Goal: Task Accomplishment & Management: Manage account settings

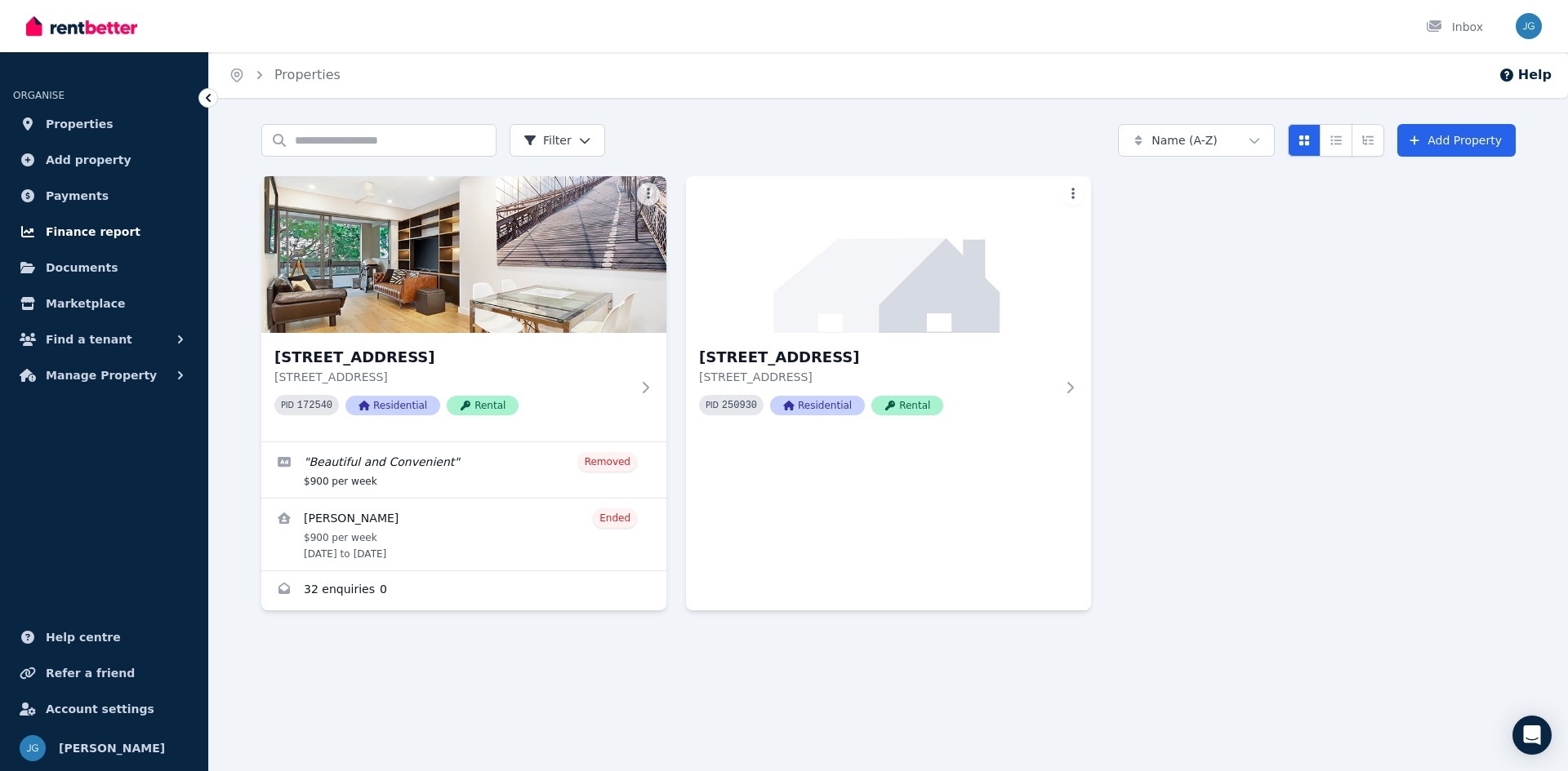
click at [82, 231] on span "Finance report" at bounding box center [93, 231] width 95 height 20
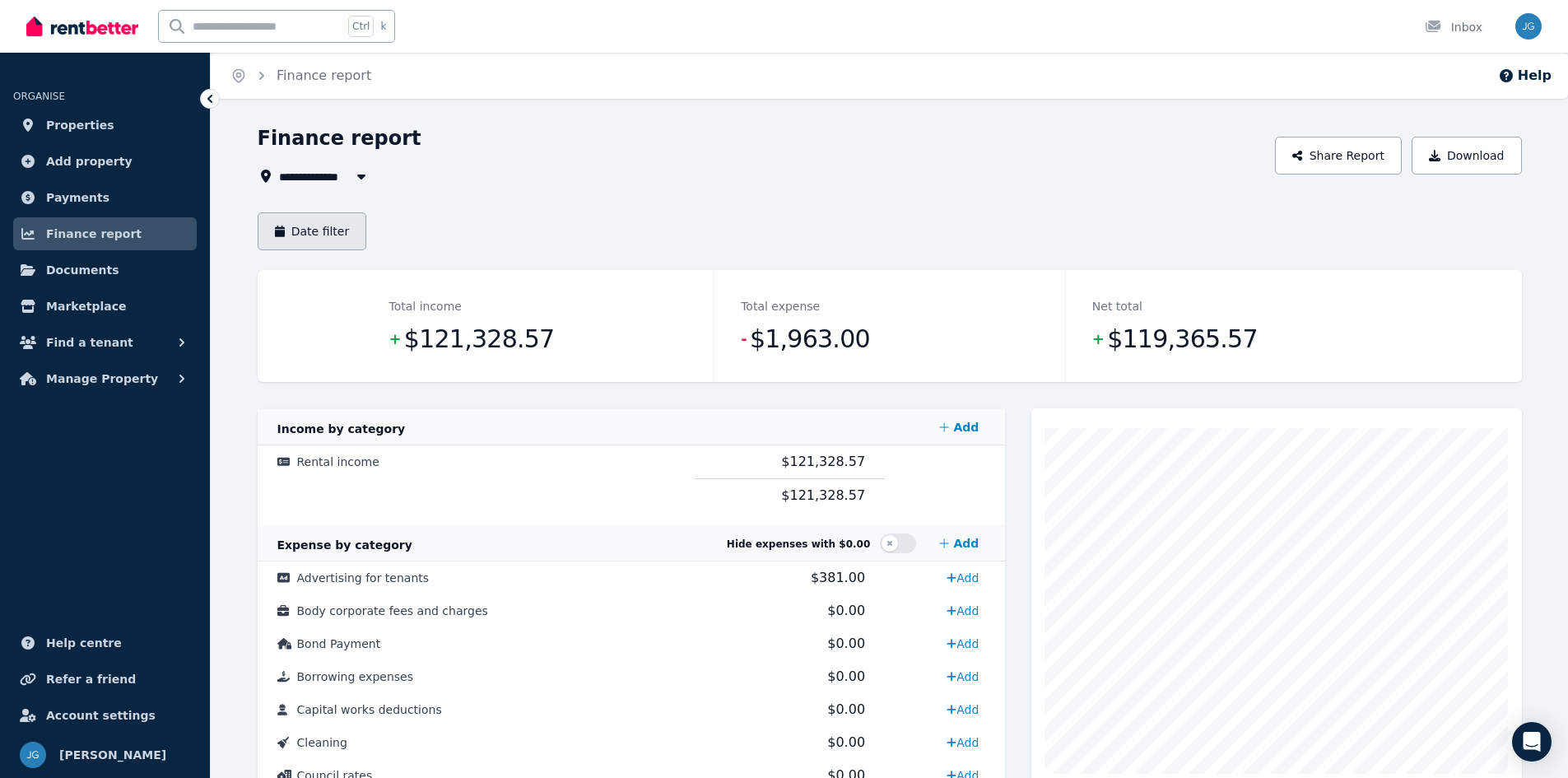
click at [303, 233] on button "Date filter" at bounding box center [313, 232] width 110 height 38
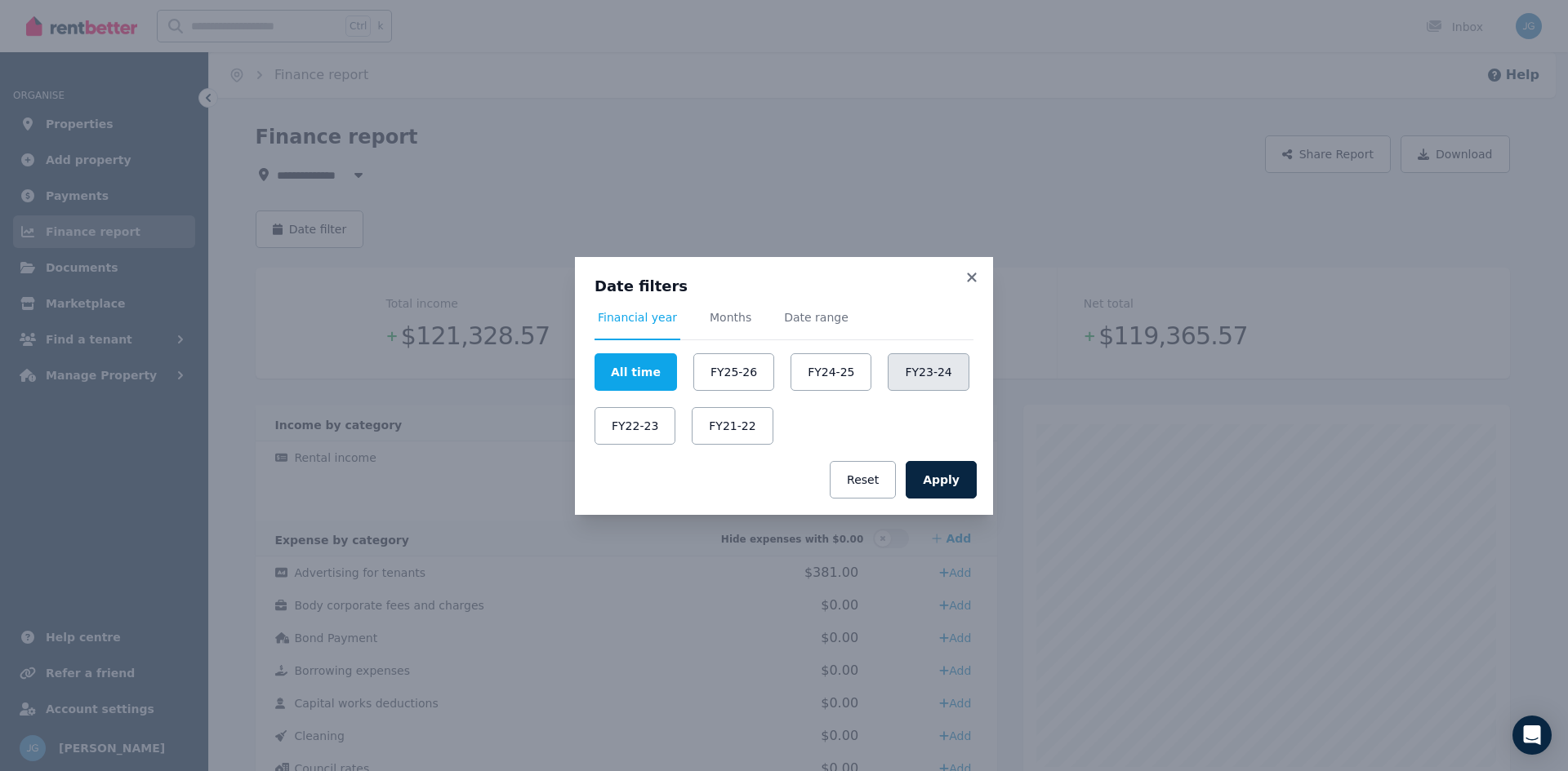
click at [888, 375] on button "FY23-24" at bounding box center [928, 372] width 81 height 38
click at [943, 479] on button "Apply" at bounding box center [941, 480] width 71 height 38
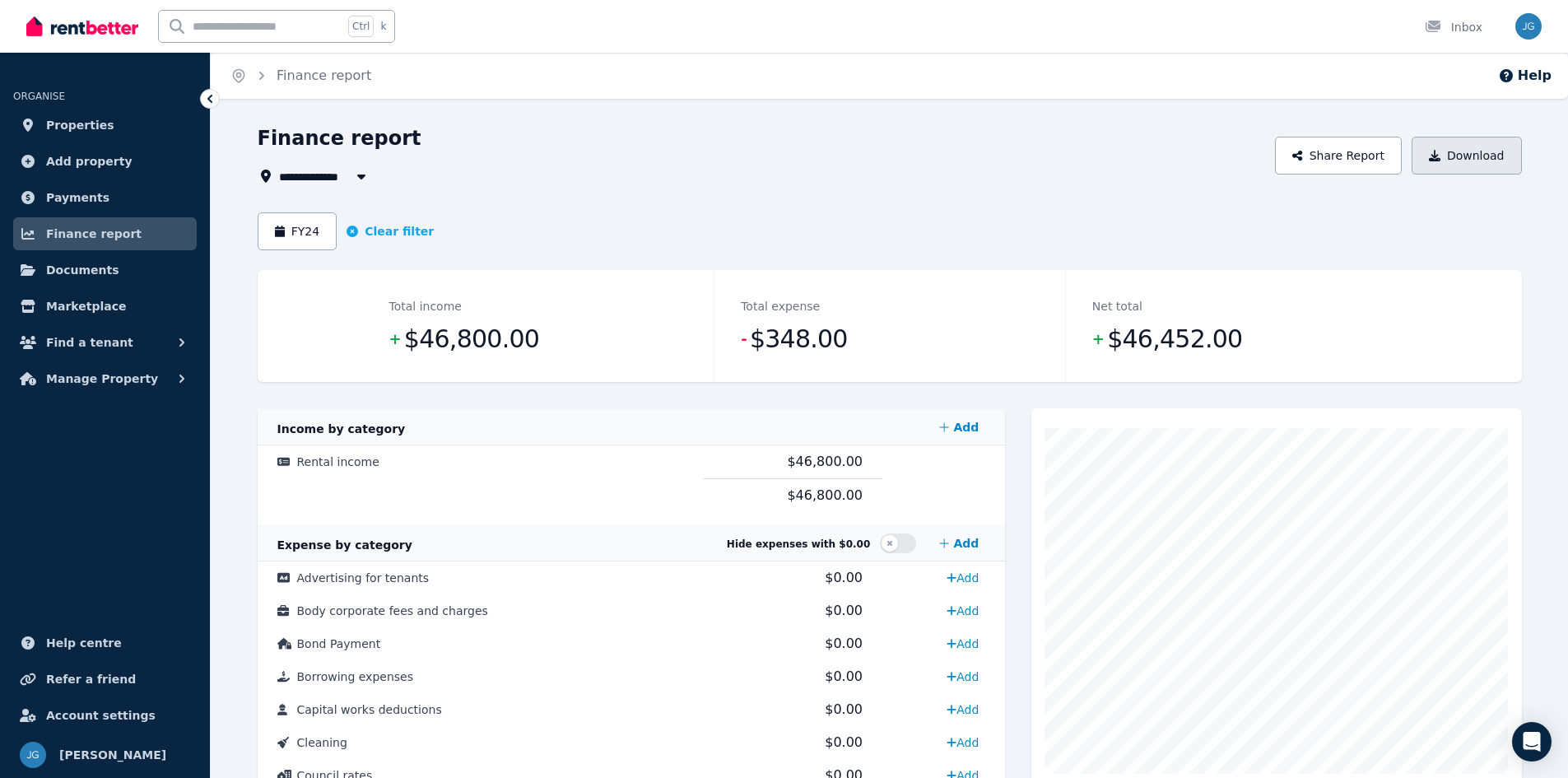
click at [1441, 159] on icon "button" at bounding box center [1434, 155] width 12 height 12
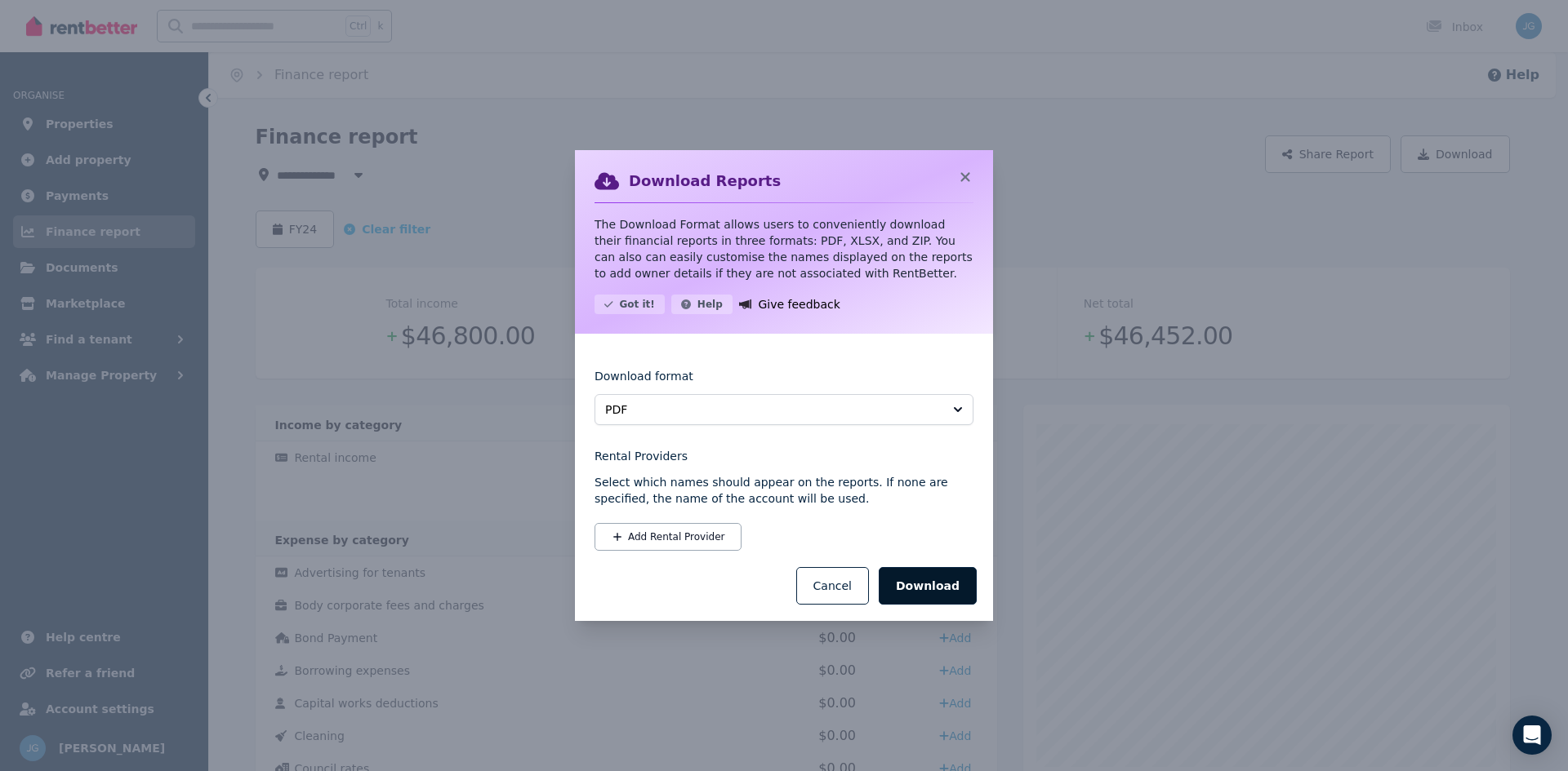
click at [931, 587] on button "Download" at bounding box center [927, 586] width 98 height 38
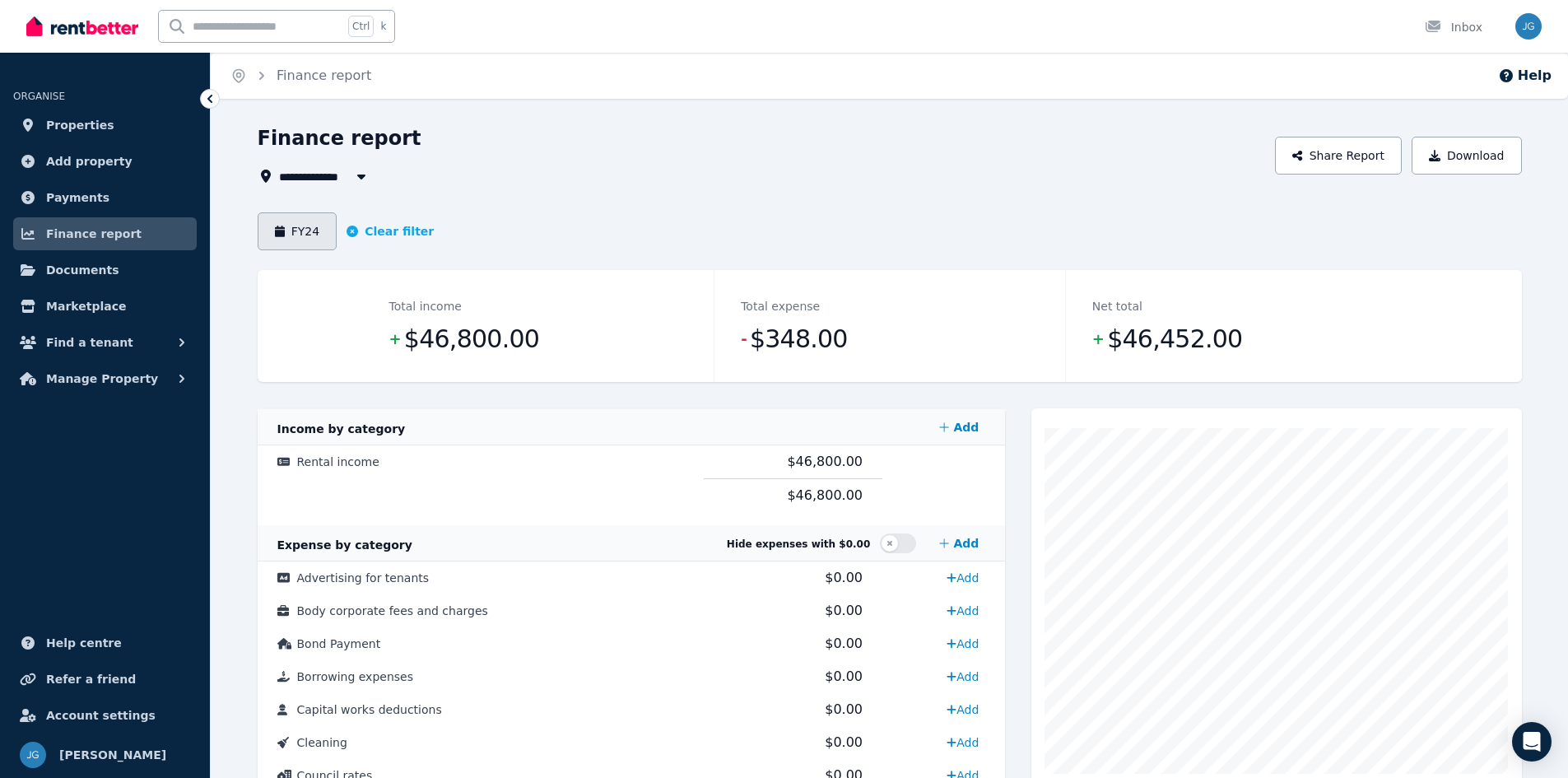
click at [310, 222] on button "FY24" at bounding box center [298, 232] width 80 height 38
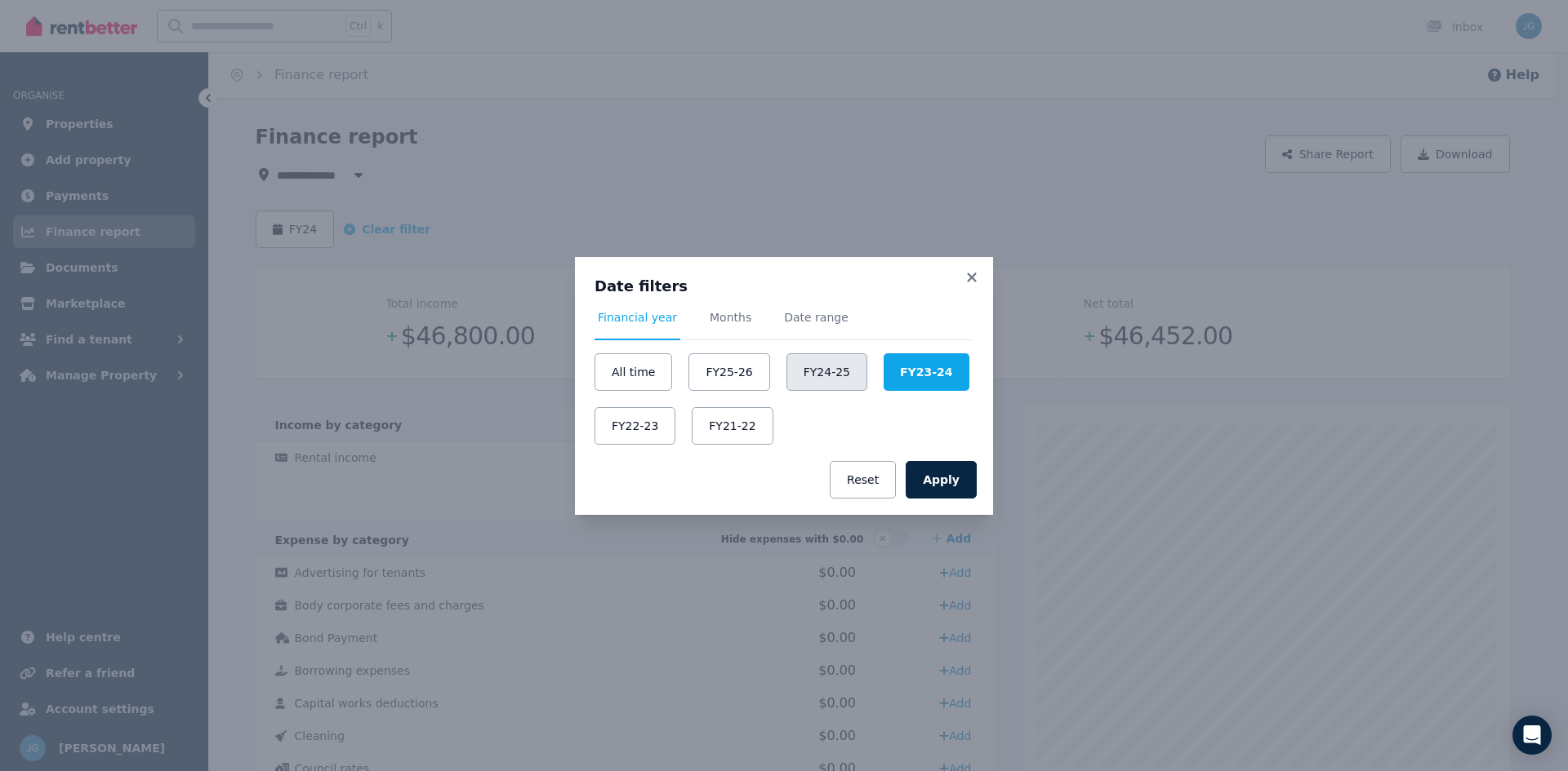
click at [806, 370] on button "FY24-25" at bounding box center [827, 372] width 81 height 38
click at [953, 485] on button "Apply" at bounding box center [941, 480] width 71 height 38
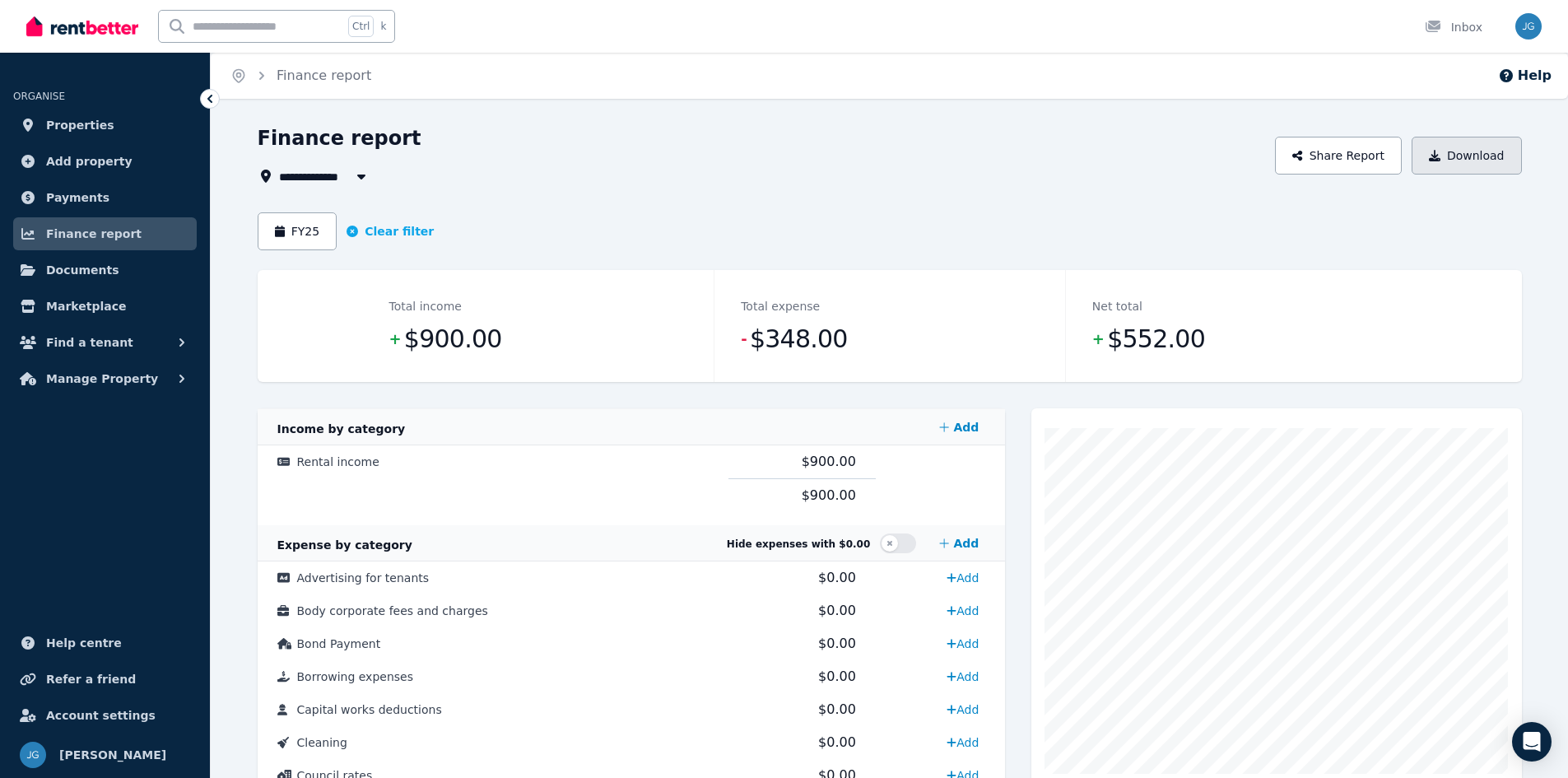
click at [1476, 154] on button "Download" at bounding box center [1466, 155] width 110 height 38
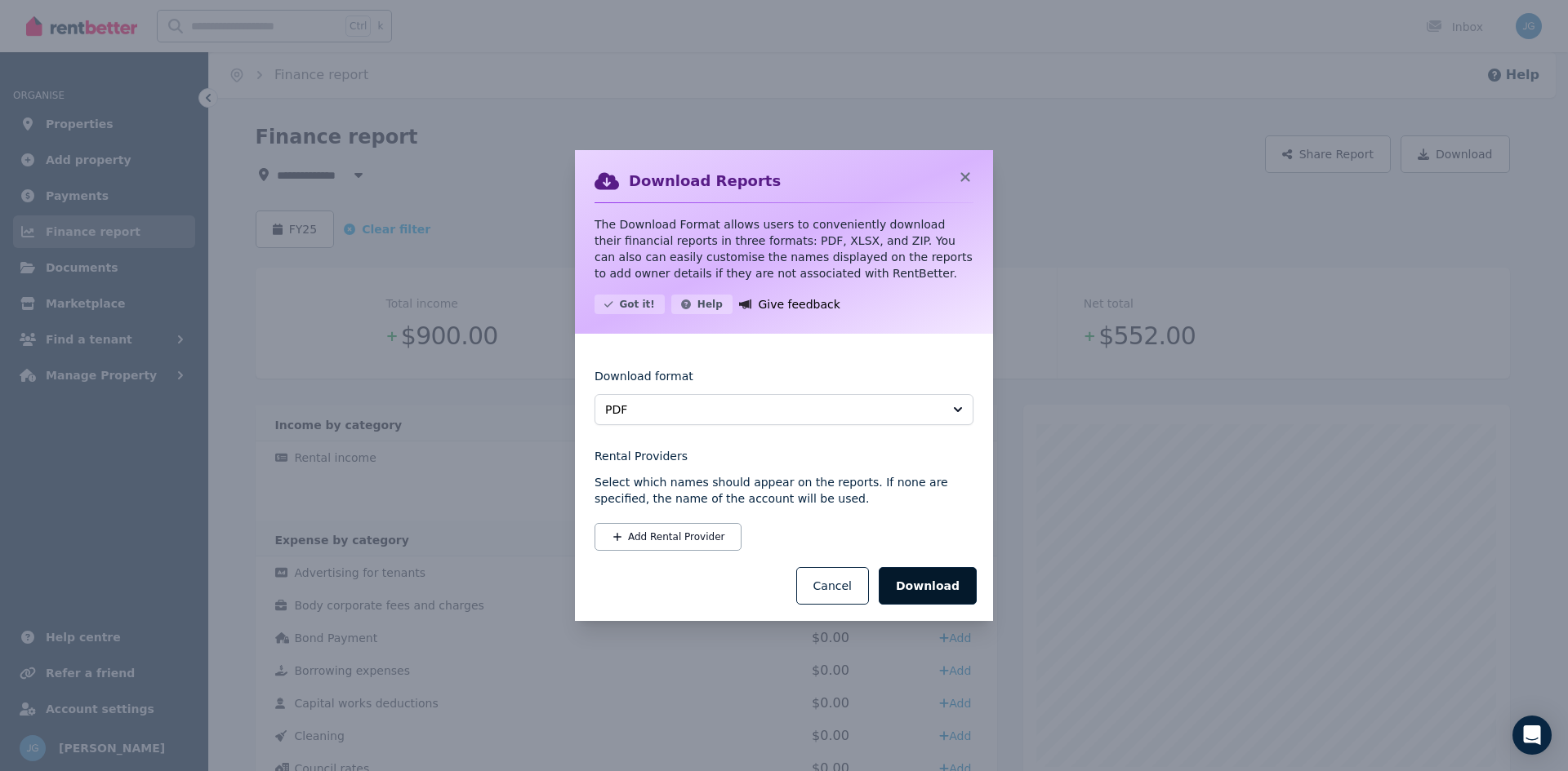
click at [944, 593] on button "Download" at bounding box center [927, 586] width 98 height 38
